Goal: Information Seeking & Learning: Learn about a topic

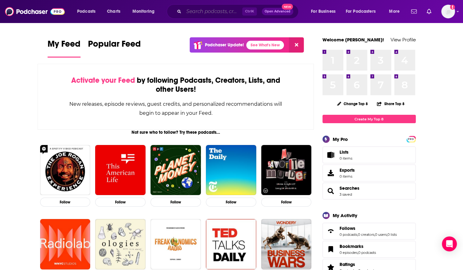
click at [207, 15] on input "Search podcasts, credits, & more..." at bounding box center [213, 12] width 58 height 10
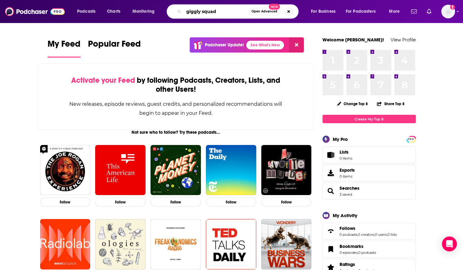
type input "giggly squad"
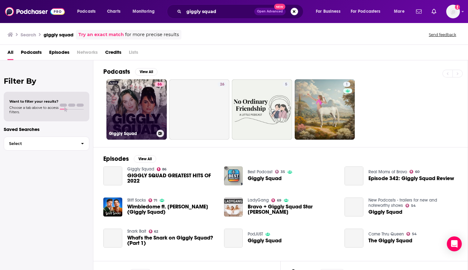
click at [148, 104] on link "86 Giggly Squad" at bounding box center [136, 109] width 60 height 60
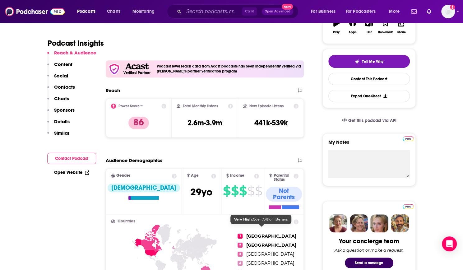
scroll to position [119, 0]
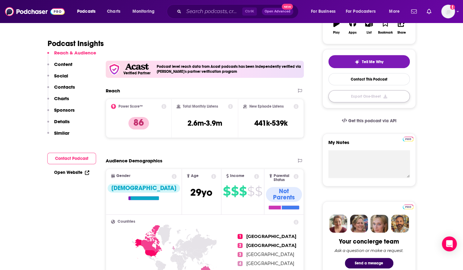
click at [381, 97] on button "Export One-Sheet" at bounding box center [368, 96] width 81 height 12
click at [381, 97] on button "button" at bounding box center [368, 96] width 81 height 12
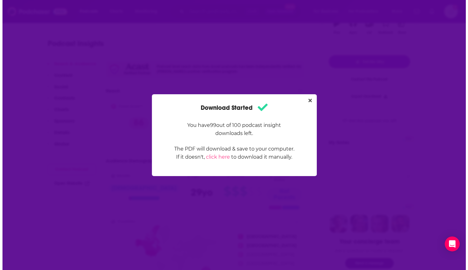
scroll to position [0, 0]
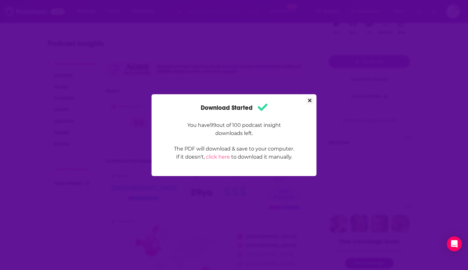
click at [309, 101] on icon "Close" at bounding box center [309, 100] width 3 height 5
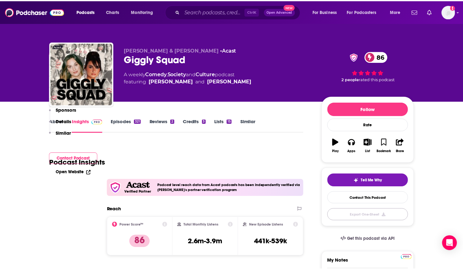
scroll to position [119, 0]
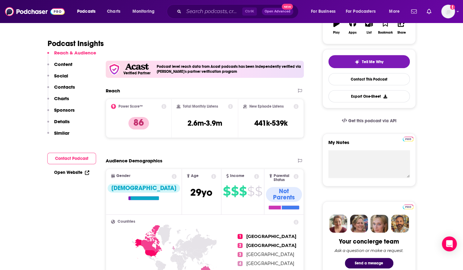
click at [164, 108] on icon at bounding box center [163, 106] width 5 height 5
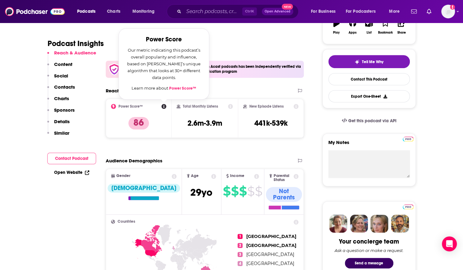
click at [182, 89] on link "Power Score™" at bounding box center [182, 88] width 27 height 5
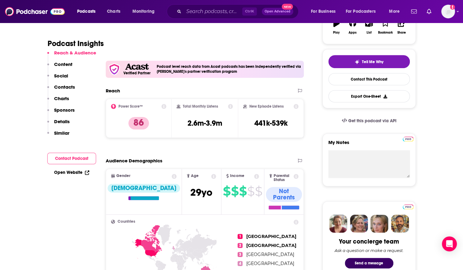
click at [231, 107] on icon at bounding box center [230, 106] width 5 height 5
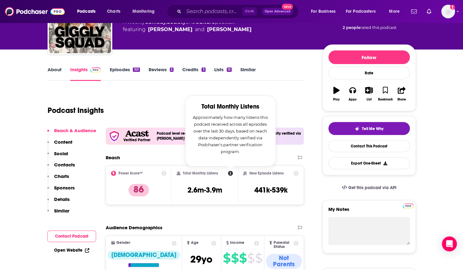
scroll to position [52, 0]
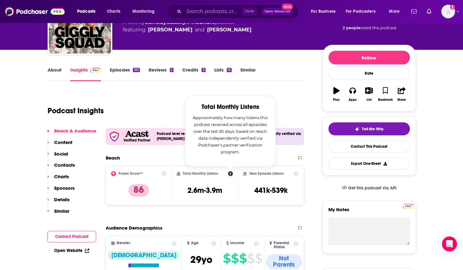
click at [228, 173] on icon at bounding box center [230, 173] width 5 height 5
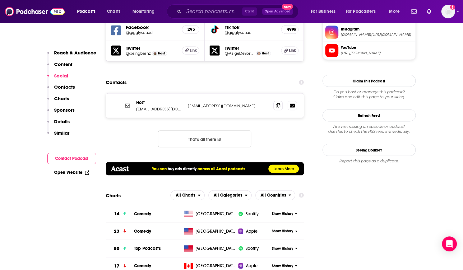
scroll to position [636, 0]
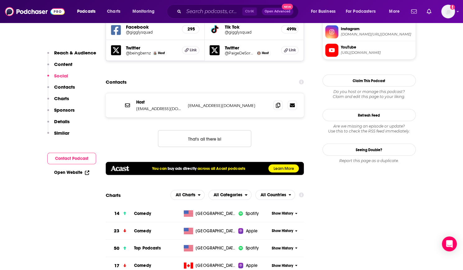
click at [302, 192] on icon at bounding box center [301, 194] width 5 height 5
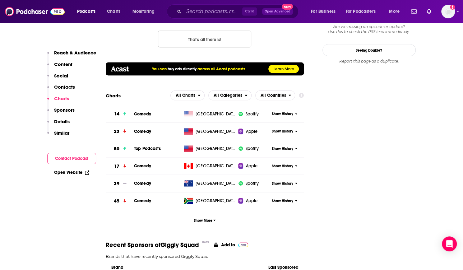
scroll to position [734, 0]
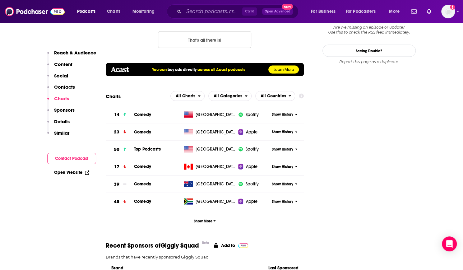
click at [294, 112] on button "Show History" at bounding box center [285, 114] width 30 height 5
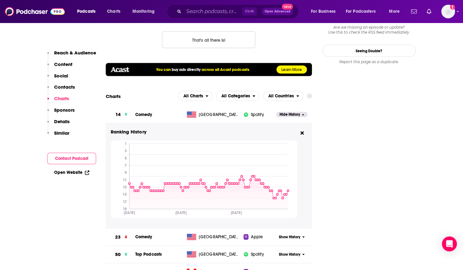
click at [305, 112] on button "Hide History" at bounding box center [291, 114] width 31 height 5
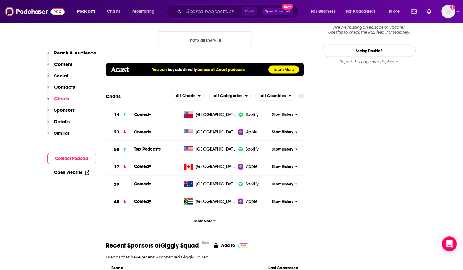
click at [295, 113] on icon at bounding box center [296, 115] width 2 height 4
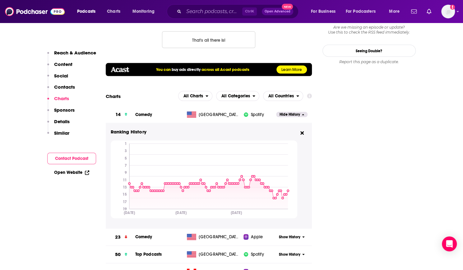
click at [291, 234] on span "Show History" at bounding box center [289, 236] width 21 height 5
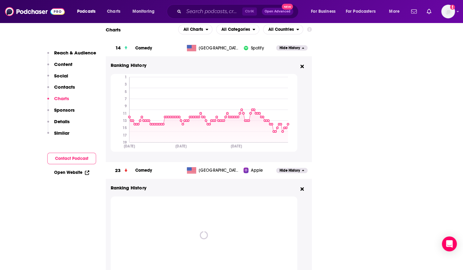
scroll to position [801, 0]
